Goal: Task Accomplishment & Management: Manage account settings

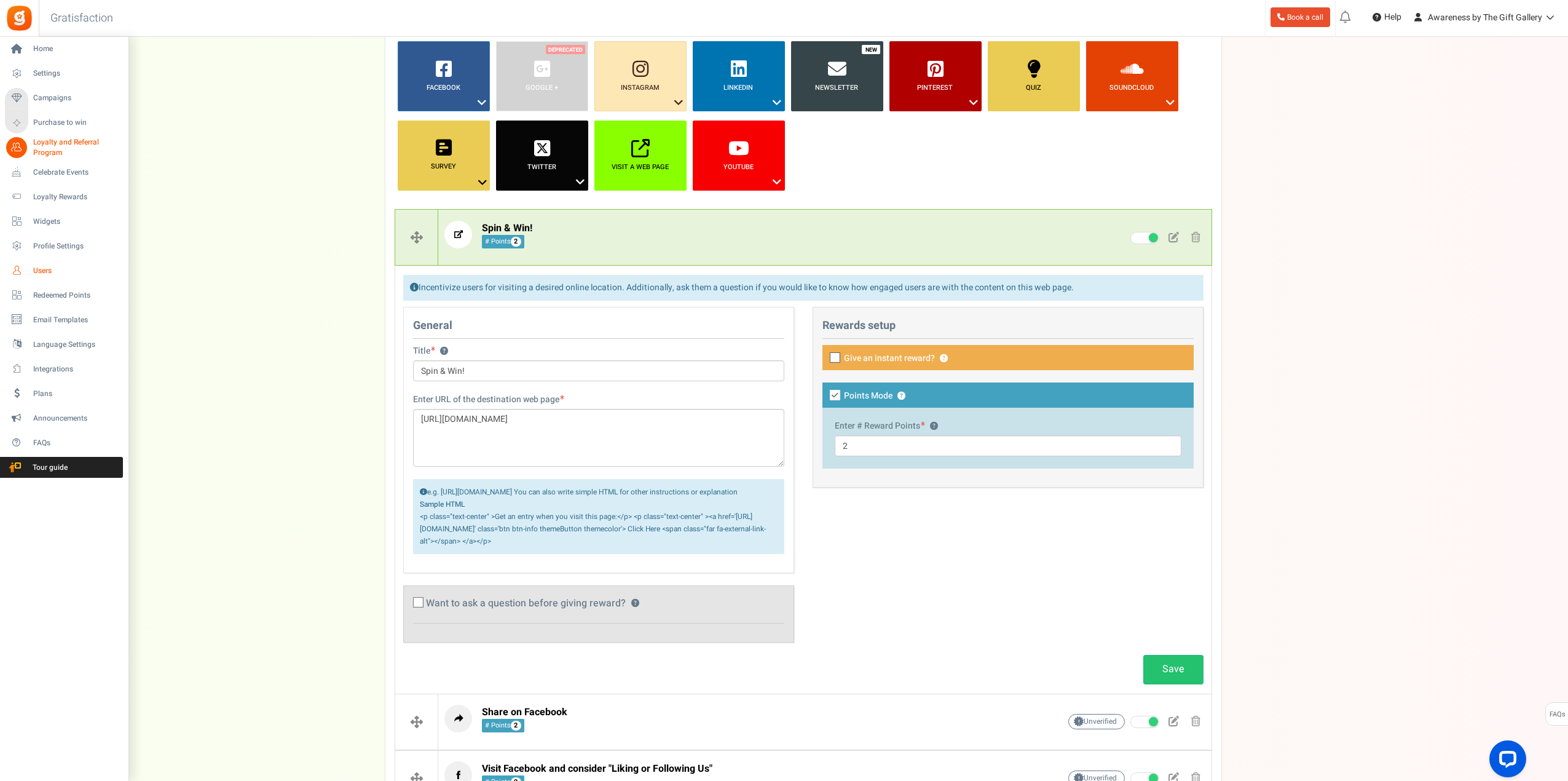
click at [52, 271] on span "Users" at bounding box center [76, 270] width 86 height 10
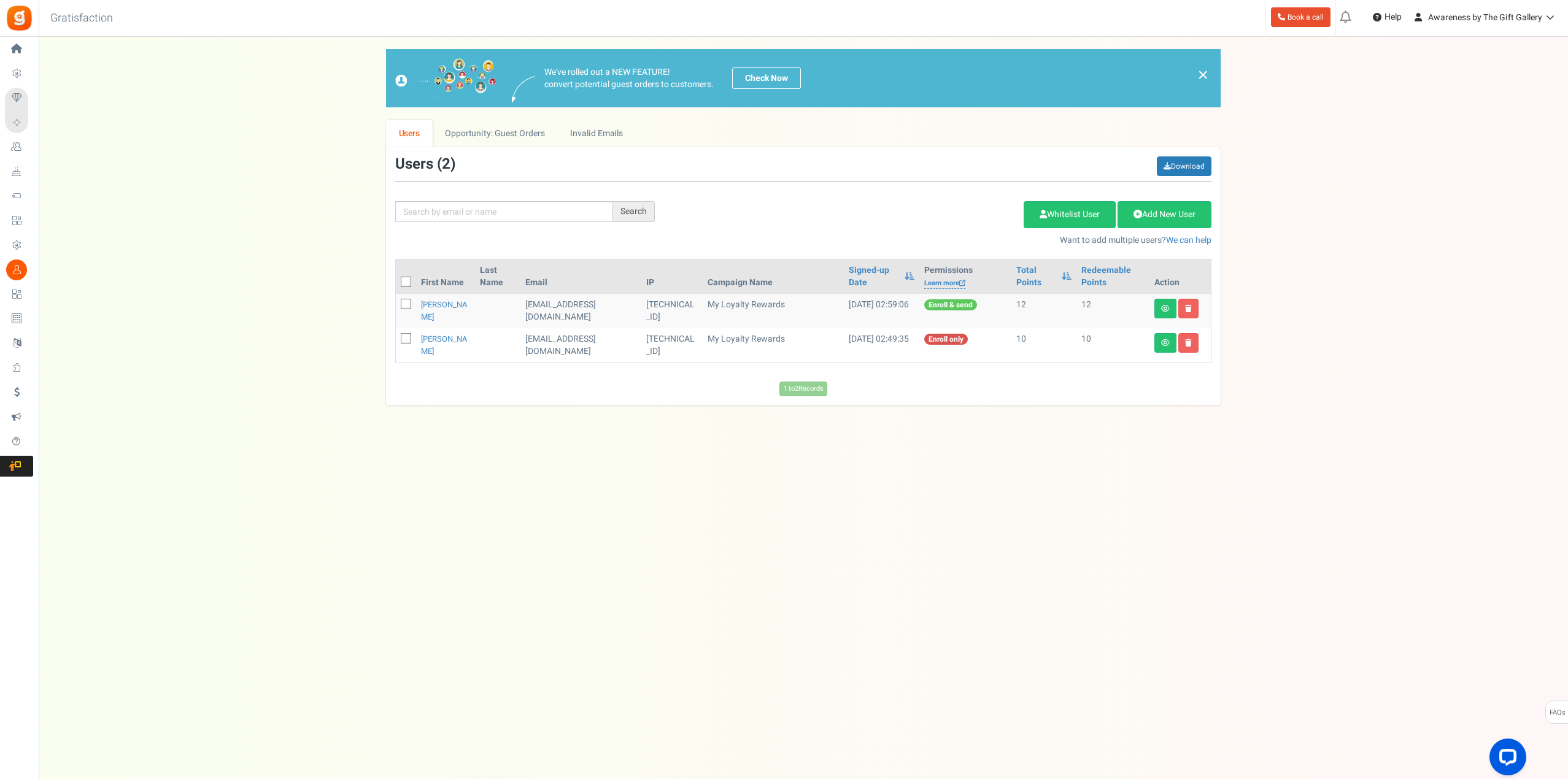
click at [406, 281] on icon at bounding box center [406, 282] width 8 height 8
click at [396, 281] on input "checkbox" at bounding box center [392, 283] width 8 height 8
checkbox input "true"
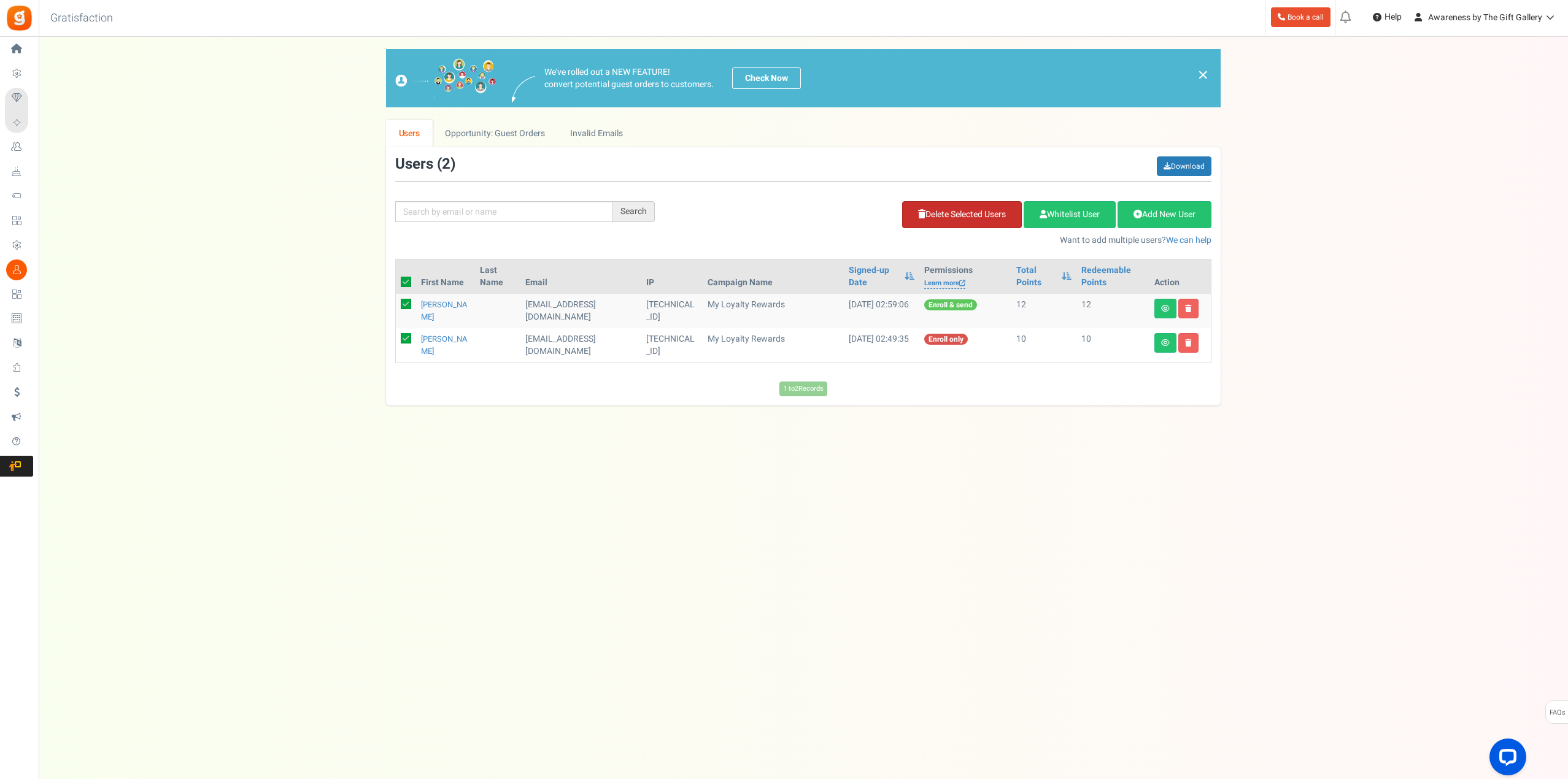
click at [946, 216] on link "Delete Selected Users" at bounding box center [962, 215] width 119 height 27
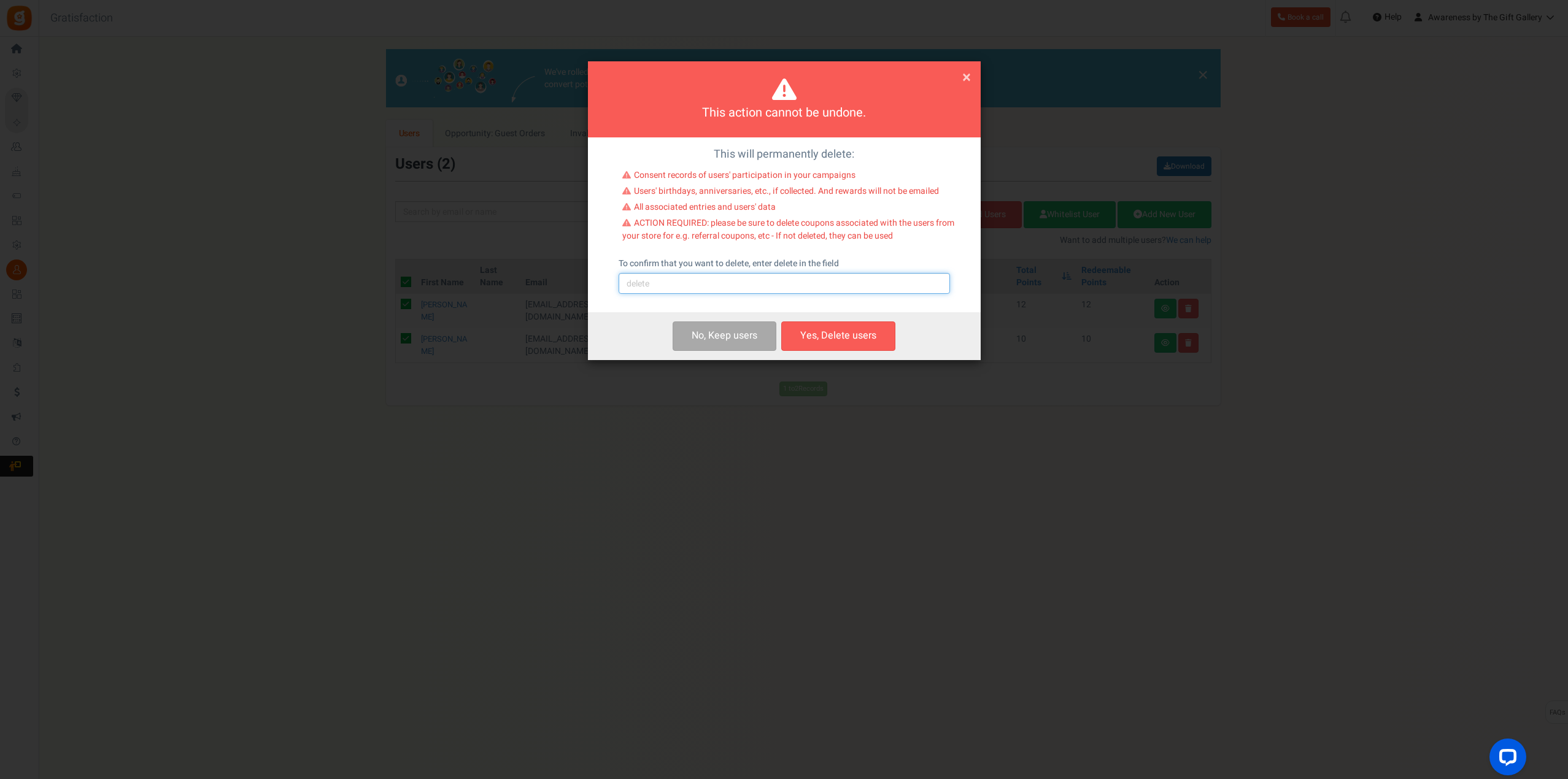
click at [728, 280] on input "text" at bounding box center [784, 283] width 332 height 21
type input "delete"
click at [842, 329] on button "Yes, Delete users" at bounding box center [838, 336] width 114 height 29
checkbox input "false"
